Goal: Information Seeking & Learning: Find specific fact

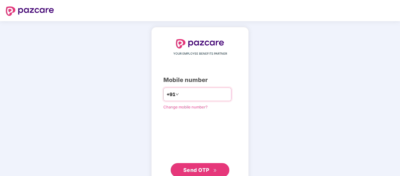
click at [186, 95] on input "number" at bounding box center [204, 94] width 48 height 9
type input "**********"
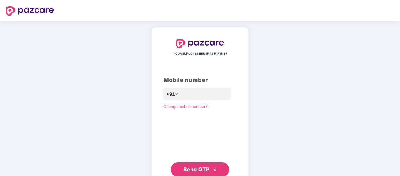
click at [206, 170] on span "Send OTP" at bounding box center [196, 169] width 26 height 6
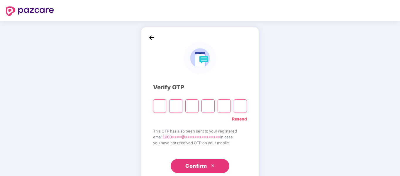
type input "*"
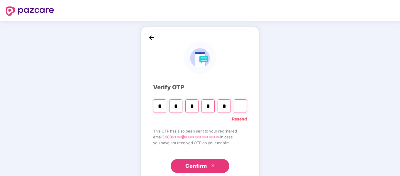
type input "*"
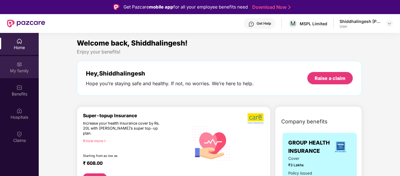
click at [16, 67] on div "My family" at bounding box center [19, 67] width 39 height 22
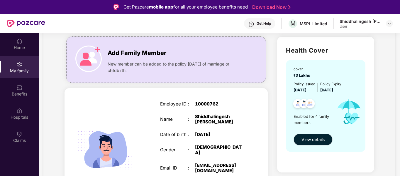
scroll to position [47, 0]
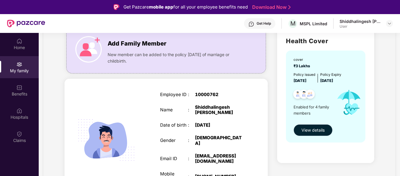
click at [314, 132] on span "View details" at bounding box center [313, 130] width 23 height 6
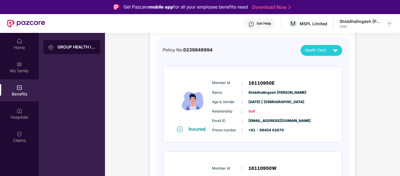
scroll to position [31, 0]
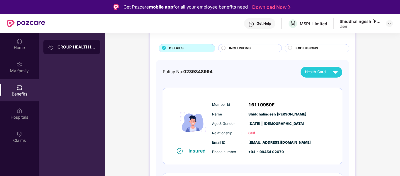
click at [226, 48] on div "INCLUSIONS" at bounding box center [252, 48] width 53 height 6
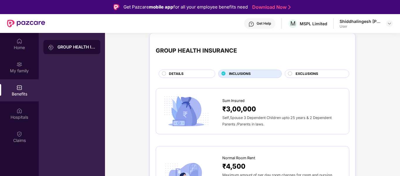
scroll to position [2, 0]
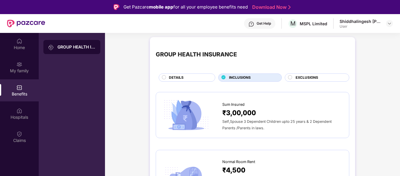
click at [303, 76] on span "EXCLUSIONS" at bounding box center [307, 78] width 23 height 6
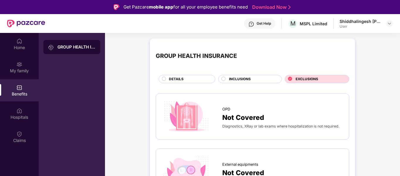
scroll to position [0, 0]
click at [187, 80] on div "DETAILS" at bounding box center [189, 80] width 46 height 6
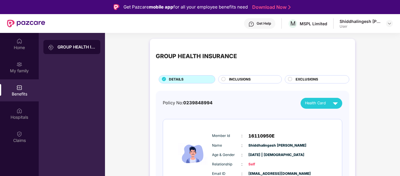
click at [359, 21] on div "Shiddhalingesh Pujar" at bounding box center [360, 21] width 41 height 6
click at [387, 21] on img at bounding box center [389, 23] width 5 height 5
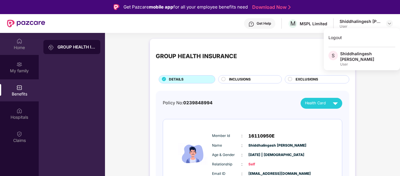
click at [30, 46] on div "Home" at bounding box center [19, 48] width 39 height 6
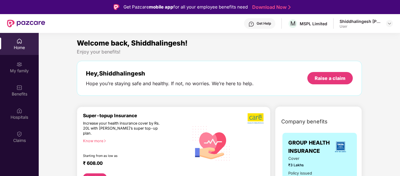
scroll to position [88, 0]
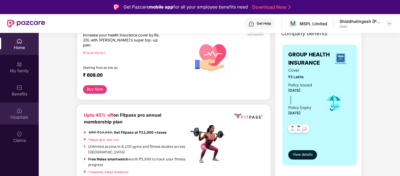
click at [25, 116] on div "Hospitals" at bounding box center [19, 117] width 39 height 6
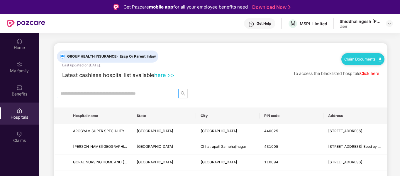
click at [107, 92] on input "text" at bounding box center [115, 93] width 110 height 6
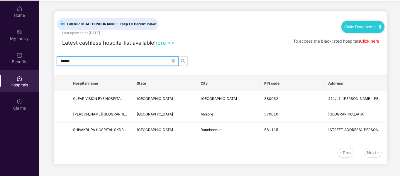
scroll to position [33, 0]
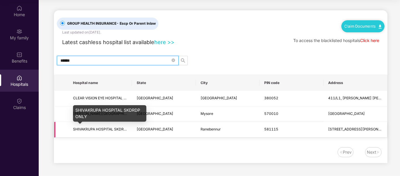
click at [106, 127] on span "SHIVAKRUPA HOSPITAL SKDRDP ONLY" at bounding box center [106, 129] width 66 height 4
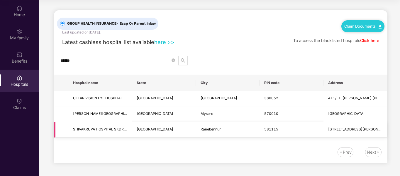
click at [148, 127] on td "Karnataka" at bounding box center [164, 130] width 64 height 16
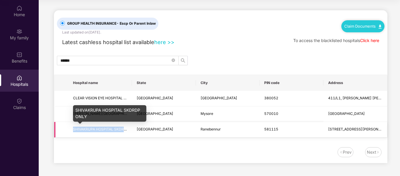
drag, startPoint x: 73, startPoint y: 129, endPoint x: 124, endPoint y: 128, distance: 50.8
click at [124, 128] on td "SHIVAKRUPA HOSPITAL SKDRDP ONLY" at bounding box center [100, 130] width 64 height 16
copy span "SHIVAKRUPA HOSPITAL SKDR"
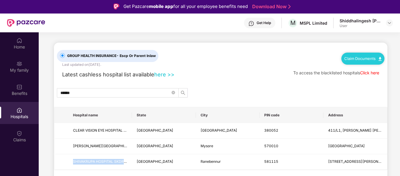
scroll to position [0, 0]
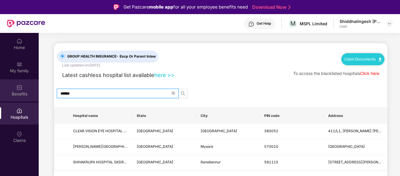
drag, startPoint x: 94, startPoint y: 94, endPoint x: 36, endPoint y: 86, distance: 57.8
click at [36, 86] on div "Home My family Benefits Hospitals Claims GROUP HEALTH INSURANCE - Escp Or Paren…" at bounding box center [200, 121] width 400 height 176
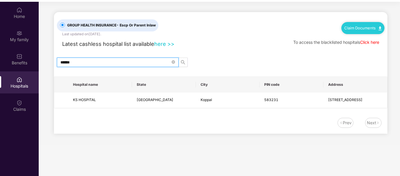
scroll to position [33, 0]
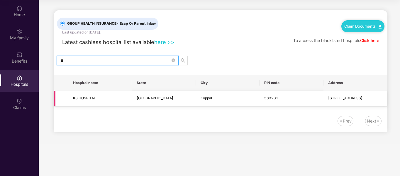
type input "*"
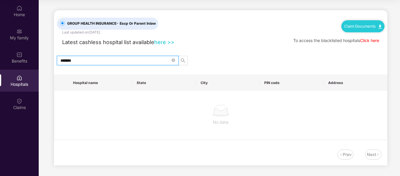
type input "******"
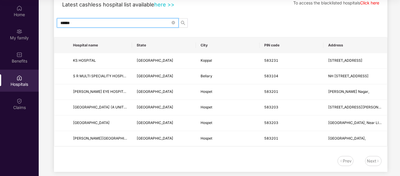
scroll to position [45, 0]
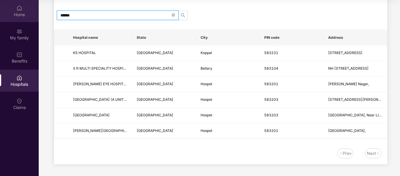
drag, startPoint x: 80, startPoint y: 12, endPoint x: 34, endPoint y: 6, distance: 46.2
click at [34, 6] on div "Home My family Benefits Hospitals Claims GROUP HEALTH INSURANCE - Escp Or Paren…" at bounding box center [200, 88] width 400 height 176
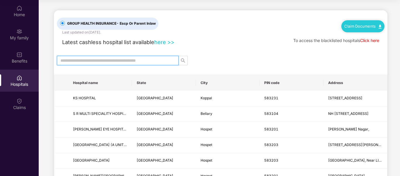
scroll to position [0, 0]
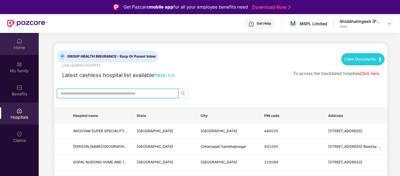
click at [19, 46] on div "Home" at bounding box center [19, 48] width 39 height 6
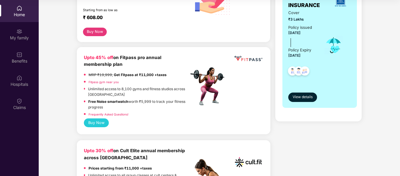
scroll to position [117, 0]
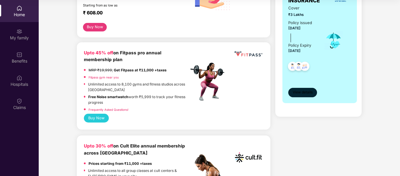
click at [308, 93] on span "View details" at bounding box center [303, 93] width 20 height 6
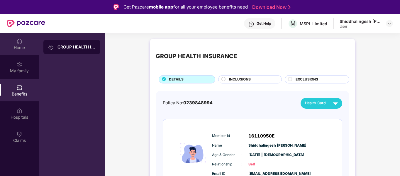
click at [14, 43] on div "Home" at bounding box center [19, 44] width 39 height 22
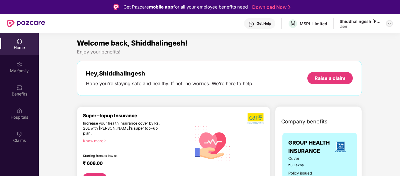
click at [390, 23] on img at bounding box center [389, 23] width 5 height 5
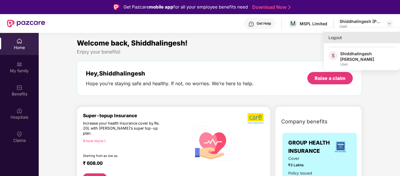
click at [340, 38] on div "Logout" at bounding box center [362, 37] width 76 height 11
